Goal: Task Accomplishment & Management: Manage account settings

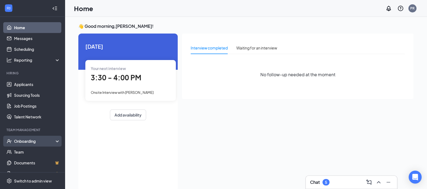
click at [26, 138] on div "Onboarding" at bounding box center [35, 140] width 42 height 5
click at [21, 151] on link "Overview" at bounding box center [37, 151] width 46 height 11
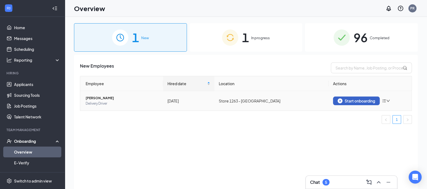
click at [363, 99] on div "Start onboarding" at bounding box center [357, 100] width 38 height 5
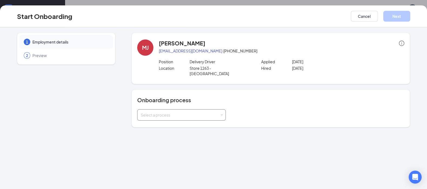
click at [189, 112] on div "Select a process" at bounding box center [180, 114] width 79 height 5
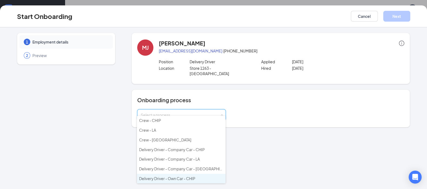
scroll to position [33, 0]
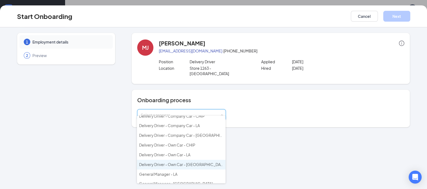
click at [173, 162] on span "Delivery Driver - Own Car - [GEOGRAPHIC_DATA]" at bounding box center [182, 164] width 86 height 5
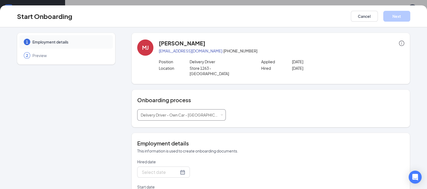
type input "[DATE]"
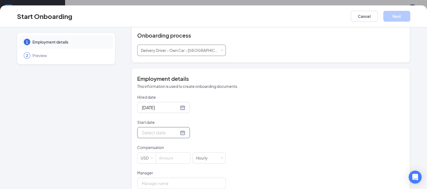
scroll to position [67, 0]
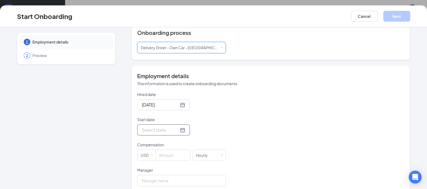
click at [158, 126] on input "Start date" at bounding box center [160, 129] width 37 height 7
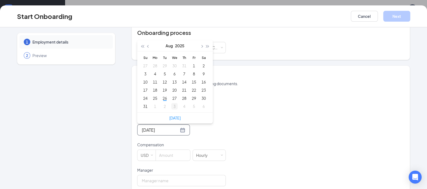
type input "[DATE]"
click at [172, 103] on div "3" at bounding box center [174, 106] width 6 height 6
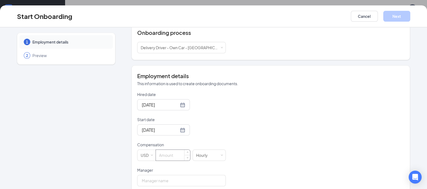
click at [167, 150] on input at bounding box center [173, 155] width 34 height 11
type input "9"
click at [163, 175] on input "Manager" at bounding box center [181, 180] width 89 height 11
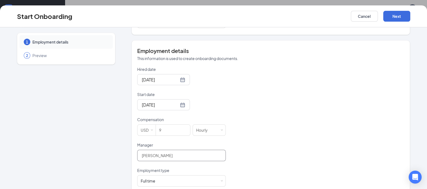
scroll to position [135, 0]
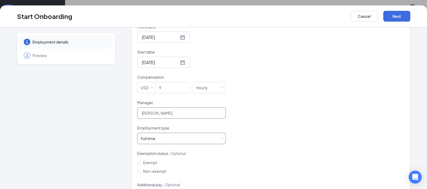
type input "[PERSON_NAME]"
click at [159, 133] on div "Full time Works 30+ hours per week and is reasonably expected to work" at bounding box center [182, 138] width 82 height 11
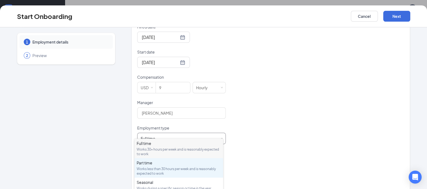
click at [153, 168] on div "Works less than 30 hours per week and is reasonably expected to work" at bounding box center [179, 170] width 84 height 9
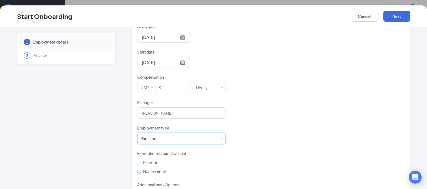
click at [137, 170] on input "Non-exempt" at bounding box center [139, 172] width 4 height 4
radio input "true"
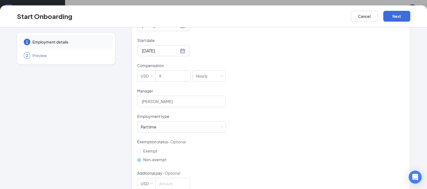
scroll to position [153, 0]
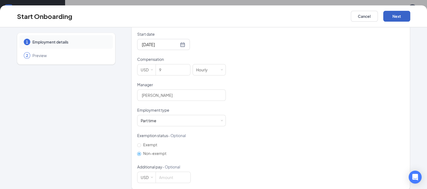
click at [395, 15] on button "Next" at bounding box center [396, 16] width 27 height 11
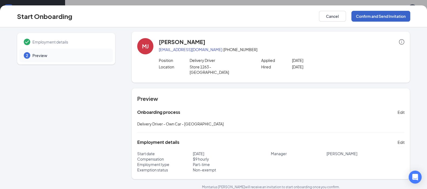
click at [395, 15] on button "Confirm and Send Invitation" at bounding box center [380, 16] width 59 height 11
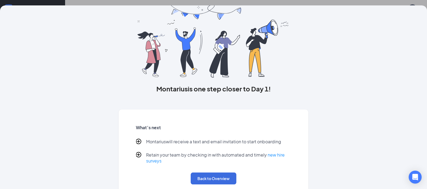
scroll to position [33, 0]
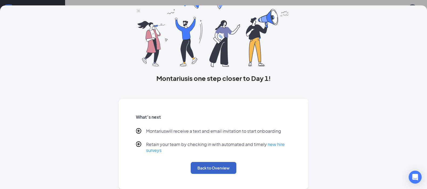
click at [213, 169] on button "Back to Overview" at bounding box center [214, 168] width 46 height 12
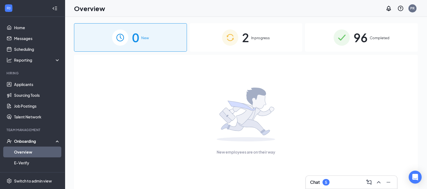
scroll to position [0, 0]
click at [29, 85] on link "Applicants" at bounding box center [37, 84] width 46 height 11
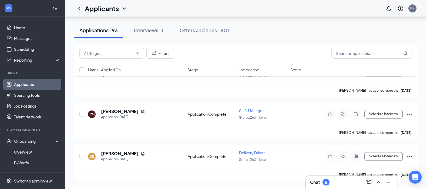
scroll to position [945, 0]
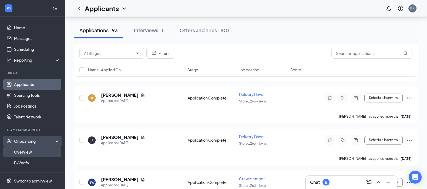
click at [32, 152] on link "Overview" at bounding box center [37, 151] width 46 height 11
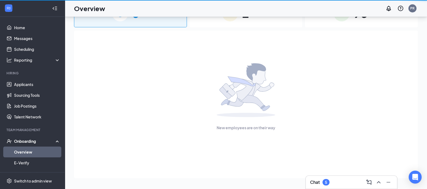
scroll to position [24, 0]
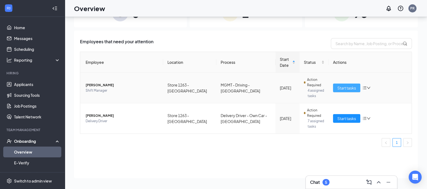
click at [347, 86] on span "Start tasks" at bounding box center [346, 88] width 19 height 6
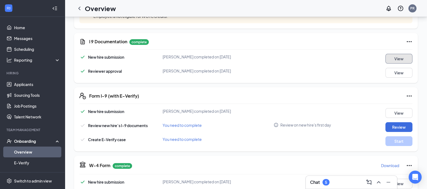
click at [393, 58] on button "View" at bounding box center [398, 59] width 27 height 10
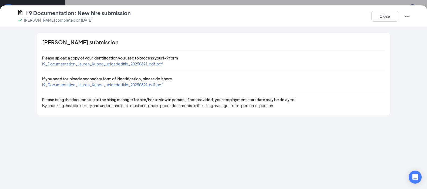
click at [141, 61] on span "I9_Documentation_Lauren_Kupec_uploadedfile_20250821.pdf.pdf" at bounding box center [102, 63] width 121 height 5
click at [108, 84] on span "I9_Documentation_Lauren_Kupec_uploadedfile_20250821.pdf.pdf" at bounding box center [102, 84] width 121 height 5
click at [123, 64] on span "I9_Documentation_Lauren_Kupec_uploadedfile_20250821.pdf.pdf" at bounding box center [102, 63] width 121 height 5
click at [388, 16] on button "Close" at bounding box center [384, 16] width 27 height 11
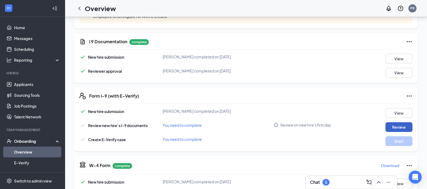
click at [394, 127] on button "Review" at bounding box center [398, 127] width 27 height 10
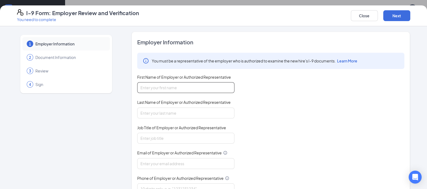
click at [190, 91] on input "First Name of Employer or Authorized Representative" at bounding box center [185, 87] width 97 height 11
type input "[PERSON_NAME]"
type input "General Manager"
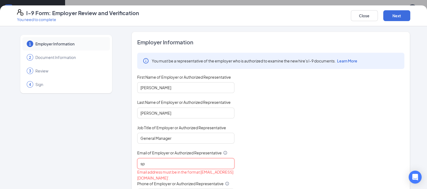
type input "[EMAIL_ADDRESS][DOMAIN_NAME]"
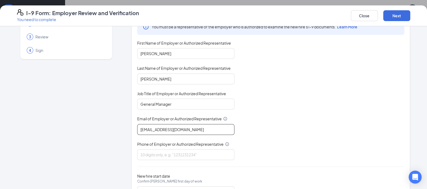
scroll to position [59, 0]
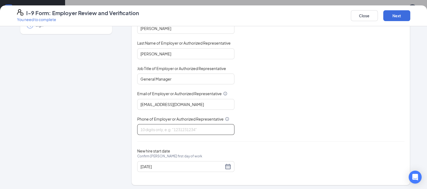
click at [176, 129] on input "Phone of Employer or Authorized Representative" at bounding box center [185, 129] width 97 height 11
type input "4793120072"
click at [169, 165] on input "[DATE]" at bounding box center [181, 166] width 83 height 6
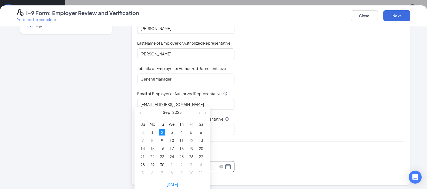
scroll to position [270, 0]
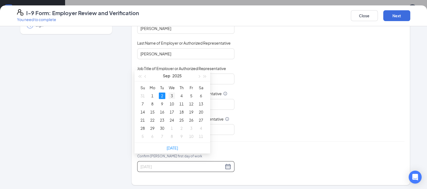
click at [172, 94] on div "3" at bounding box center [172, 95] width 6 height 6
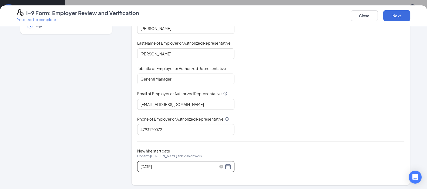
click at [160, 164] on input "[DATE]" at bounding box center [181, 166] width 83 height 6
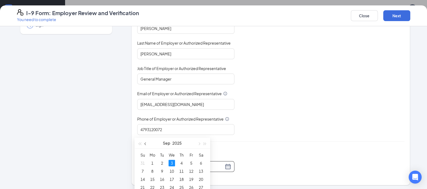
click at [146, 143] on span "button" at bounding box center [146, 143] width 3 height 3
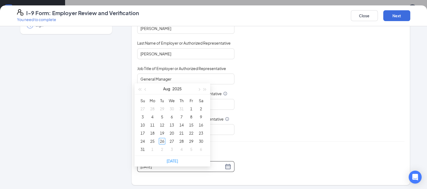
scroll to position [371, 0]
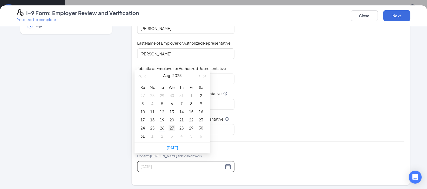
type input "[DATE]"
click at [174, 126] on div "27" at bounding box center [172, 128] width 6 height 6
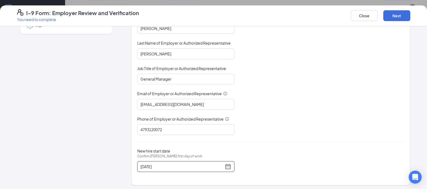
scroll to position [506, 0]
click at [394, 14] on button "Next" at bounding box center [396, 15] width 27 height 11
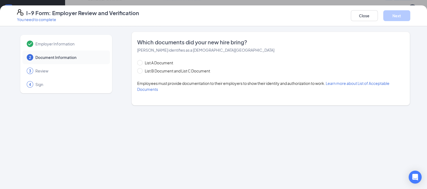
scroll to position [0, 0]
click at [141, 71] on span at bounding box center [139, 70] width 5 height 5
click at [141, 71] on input "List B Document and List C Document" at bounding box center [139, 70] width 4 height 4
radio input "true"
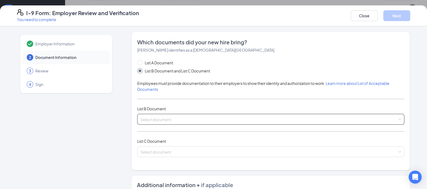
click at [162, 117] on input "search" at bounding box center [268, 118] width 257 height 8
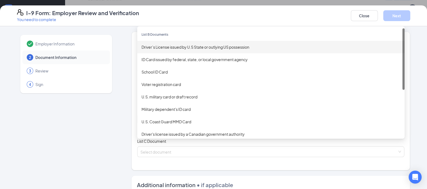
click at [160, 48] on div "Driver’s License issued by U.S State or outlying US possession" at bounding box center [271, 47] width 259 height 6
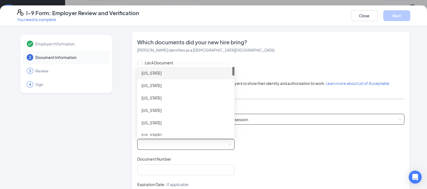
click at [152, 142] on span at bounding box center [185, 144] width 91 height 10
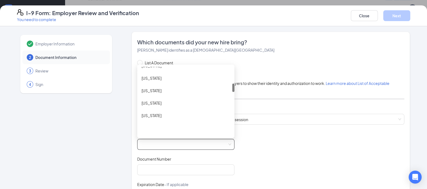
scroll to position [135, 0]
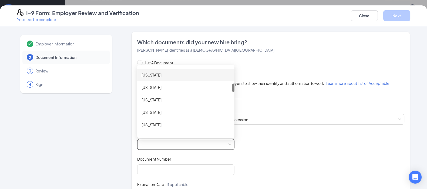
click at [159, 73] on div "[US_STATE]" at bounding box center [186, 75] width 89 height 6
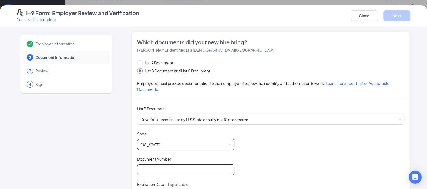
click at [162, 168] on input "Document Number" at bounding box center [185, 169] width 97 height 11
type input "060950091"
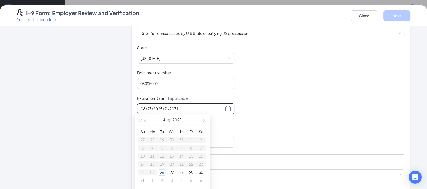
drag, startPoint x: 187, startPoint y: 108, endPoint x: 124, endPoint y: 108, distance: 62.7
click at [124, 108] on div "Employer Information 2 Document Information 3 Review 4 Sign Which documents did…" at bounding box center [213, 137] width 393 height 385
click at [142, 163] on div "21" at bounding box center [142, 164] width 6 height 6
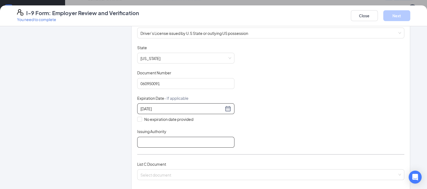
type input "[DATE]"
click at [154, 142] on input "Issuing Authority" at bounding box center [185, 142] width 97 height 11
type input "[US_STATE]"
click at [164, 173] on input "search" at bounding box center [268, 173] width 257 height 8
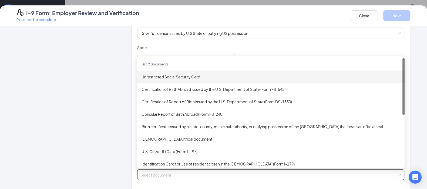
click at [176, 74] on div "Unrestricted Social Security Card" at bounding box center [271, 77] width 259 height 6
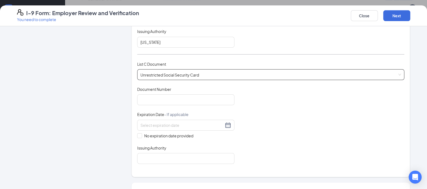
scroll to position [187, 0]
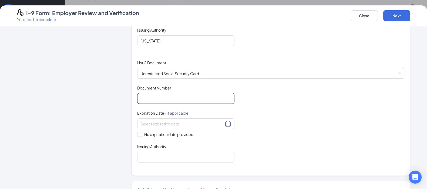
click at [159, 94] on input "Document Number" at bounding box center [185, 98] width 97 height 11
type input "668184897"
click at [138, 132] on input "No expiration date provided" at bounding box center [139, 134] width 4 height 4
checkbox input "true"
click at [149, 157] on input "Issuing Authority" at bounding box center [185, 158] width 97 height 11
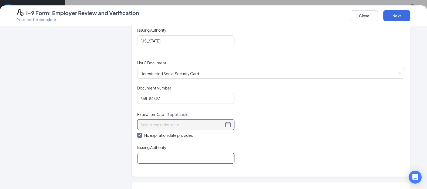
type input "SSA"
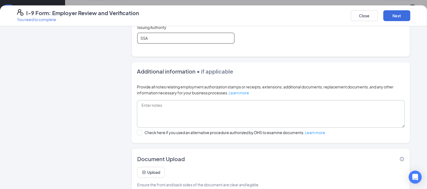
scroll to position [316, 0]
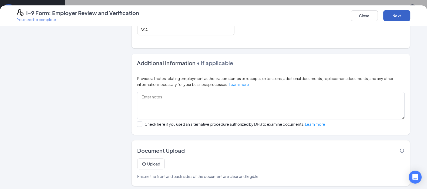
click at [398, 15] on button "Next" at bounding box center [396, 15] width 27 height 11
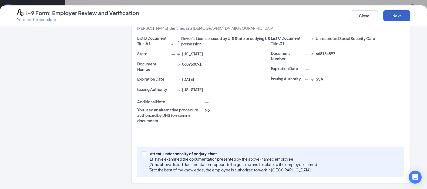
scroll to position [124, 0]
click at [142, 153] on input "I attest, under penalty of [PERSON_NAME], that: (1) I have examined the documen…" at bounding box center [144, 154] width 4 height 4
checkbox input "true"
click at [394, 16] on button "Next" at bounding box center [396, 15] width 27 height 11
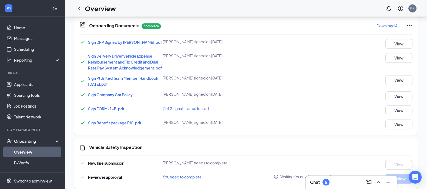
scroll to position [201, 0]
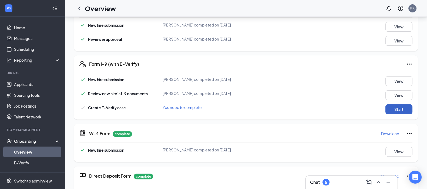
click at [400, 107] on button "Start" at bounding box center [398, 109] width 27 height 10
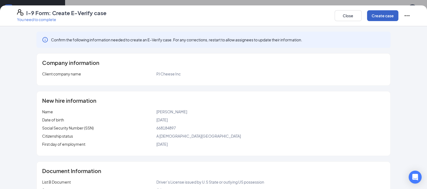
click at [380, 15] on button "Create case" at bounding box center [382, 15] width 31 height 11
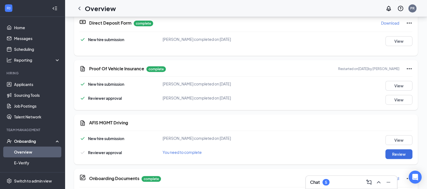
scroll to position [370, 0]
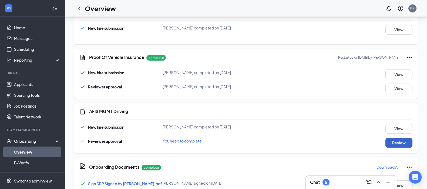
click at [396, 140] on button "Review" at bounding box center [398, 143] width 27 height 10
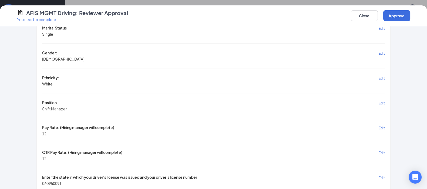
scroll to position [338, 0]
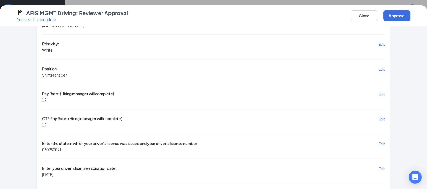
click at [379, 117] on span "Edit" at bounding box center [382, 119] width 6 height 4
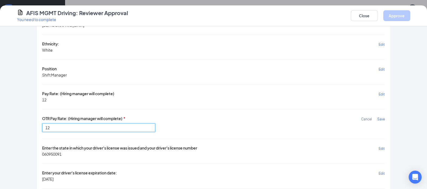
drag, startPoint x: 53, startPoint y: 122, endPoint x: 29, endPoint y: 122, distance: 24.9
click at [29, 122] on div "[PERSON_NAME] submission We recommend communicating with the new hire before ma…" at bounding box center [213, 90] width 415 height 793
type input "4.00"
click at [381, 117] on span "Save" at bounding box center [381, 119] width 8 height 4
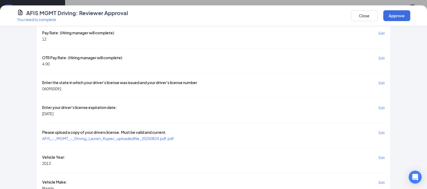
scroll to position [405, 0]
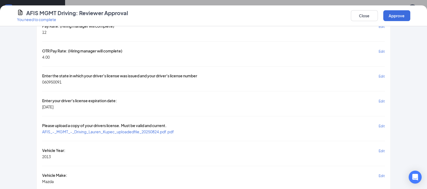
click at [380, 99] on span "Edit" at bounding box center [382, 101] width 6 height 4
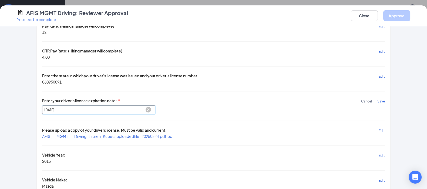
click at [79, 105] on input "[DATE]" at bounding box center [98, 109] width 113 height 9
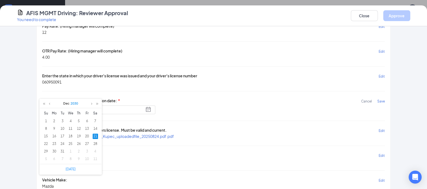
click at [75, 102] on link "2030" at bounding box center [74, 103] width 9 height 9
click at [92, 118] on link "2031" at bounding box center [91, 116] width 11 height 6
click at [45, 143] on div "21" at bounding box center [45, 143] width 5 height 5
type input "[DATE]"
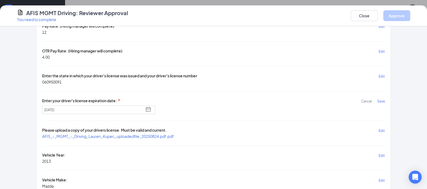
click at [379, 99] on span "Save" at bounding box center [381, 101] width 8 height 4
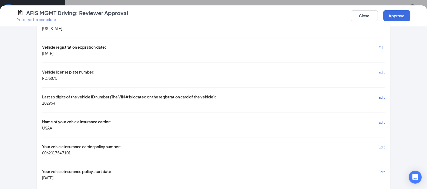
scroll to position [626, 0]
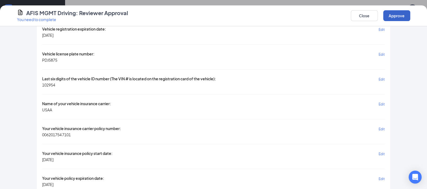
click at [396, 16] on button "Approve" at bounding box center [396, 15] width 27 height 11
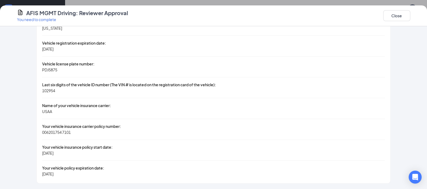
scroll to position [506, 0]
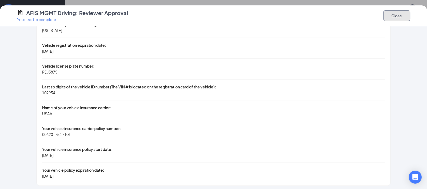
click at [395, 17] on button "Close" at bounding box center [396, 15] width 27 height 11
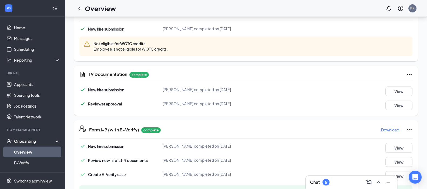
scroll to position [135, 0]
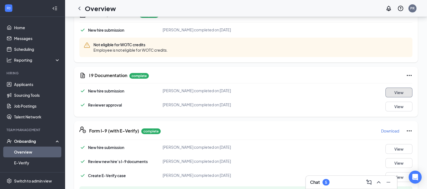
click at [396, 93] on button "View" at bounding box center [398, 93] width 27 height 10
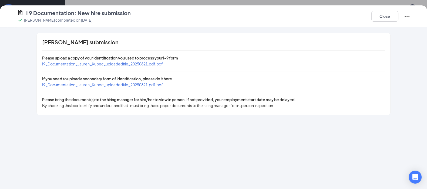
click at [133, 83] on span "I9_Documentation_Lauren_Kupec_uploadedfile_20250821.pdf.pdf" at bounding box center [102, 84] width 121 height 5
click at [387, 14] on button "Close" at bounding box center [384, 16] width 27 height 11
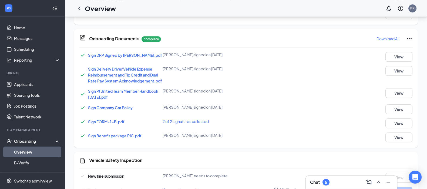
scroll to position [552, 0]
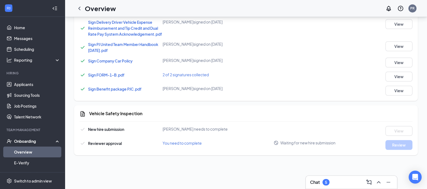
click at [323, 182] on div "Chat 5" at bounding box center [319, 182] width 19 height 6
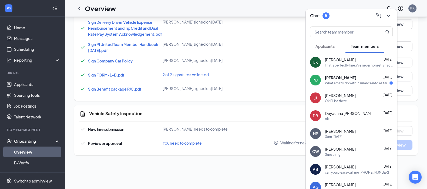
click at [341, 62] on div "[PERSON_NAME] [DATE] That's perfectly fine, i've never honestly had insurance o…" at bounding box center [359, 62] width 68 height 11
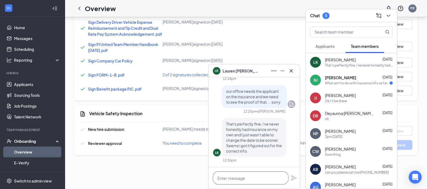
click at [249, 181] on textarea at bounding box center [251, 177] width 76 height 13
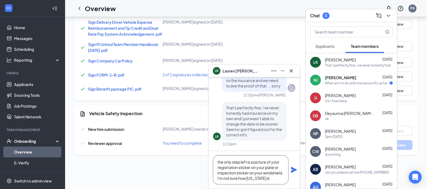
scroll to position [5, 0]
type textarea "the only step left is a picture of your registration sticker on your plate or i…"
click at [293, 171] on icon "Plane" at bounding box center [294, 170] width 6 height 6
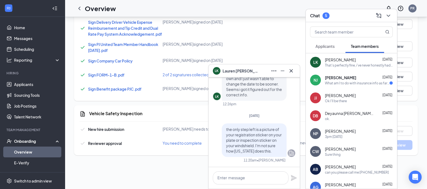
scroll to position [0, 0]
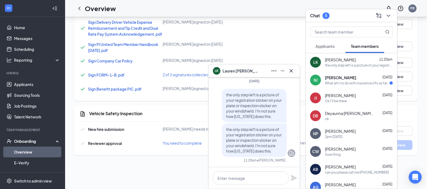
click at [344, 81] on div "What am I to do with insurance info as far as the onboarding stuff?" at bounding box center [357, 83] width 65 height 5
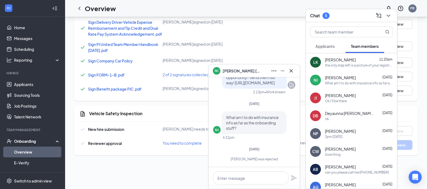
click at [339, 59] on span "[PERSON_NAME]" at bounding box center [340, 59] width 31 height 5
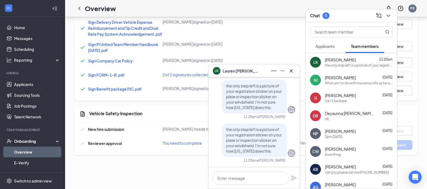
click at [291, 71] on icon "Cross" at bounding box center [291, 70] width 3 height 3
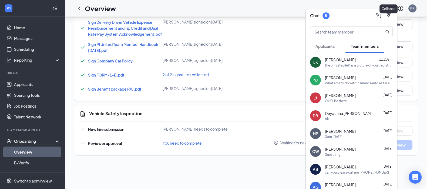
click at [389, 16] on icon "ChevronDown" at bounding box center [388, 15] width 6 height 6
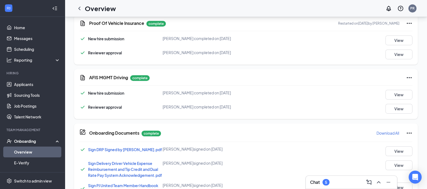
scroll to position [383, 0]
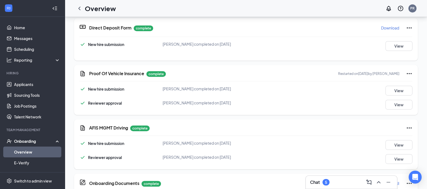
click at [25, 151] on link "Overview" at bounding box center [37, 151] width 46 height 11
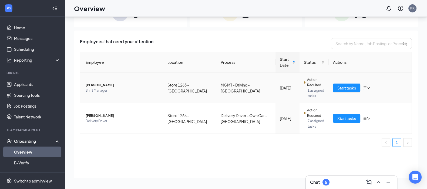
click at [101, 85] on span "[PERSON_NAME]" at bounding box center [122, 84] width 73 height 5
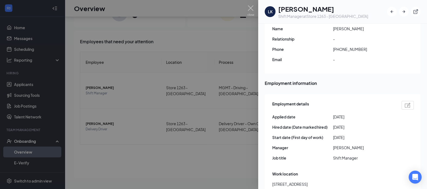
scroll to position [270, 0]
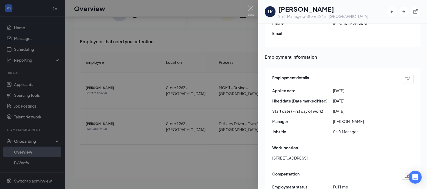
click at [405, 76] on img at bounding box center [408, 78] width 6 height 5
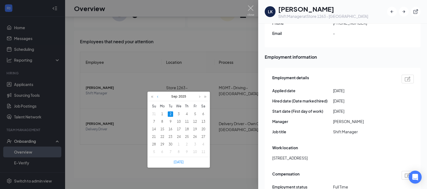
click at [158, 96] on link at bounding box center [158, 96] width 4 height 9
click at [178, 143] on div "27" at bounding box center [178, 144] width 5 height 5
type input "[DATE]"
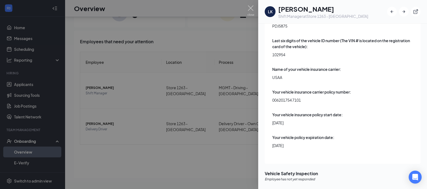
scroll to position [1766, 0]
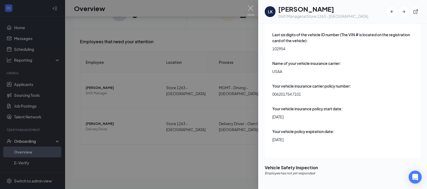
click at [181, 149] on div at bounding box center [213, 94] width 427 height 189
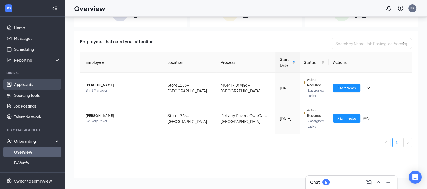
click at [25, 85] on link "Applicants" at bounding box center [37, 84] width 46 height 11
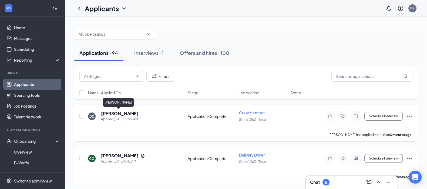
click at [123, 113] on h5 "[PERSON_NAME]" at bounding box center [120, 113] width 38 height 6
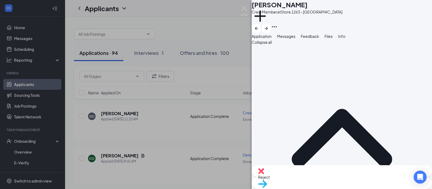
click at [155, 134] on div "DD [PERSON_NAME] Crew Member at Store 1263 - Texarkana Add a tag Application Me…" at bounding box center [216, 94] width 432 height 189
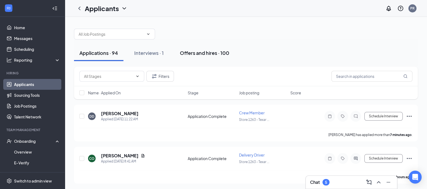
click at [207, 53] on div "Offers and hires · 100" at bounding box center [204, 52] width 49 height 7
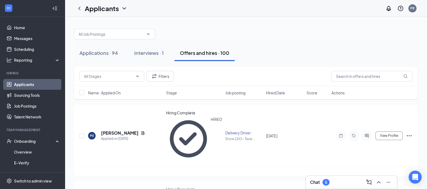
click at [276, 90] on span "Hired Date" at bounding box center [275, 92] width 19 height 5
click at [276, 91] on span "Hired Date" at bounding box center [275, 92] width 19 height 5
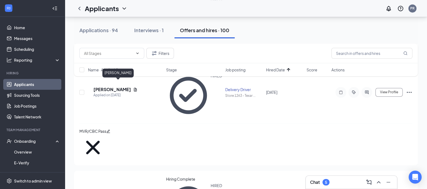
scroll to position [3741, 0]
